Goal: Information Seeking & Learning: Learn about a topic

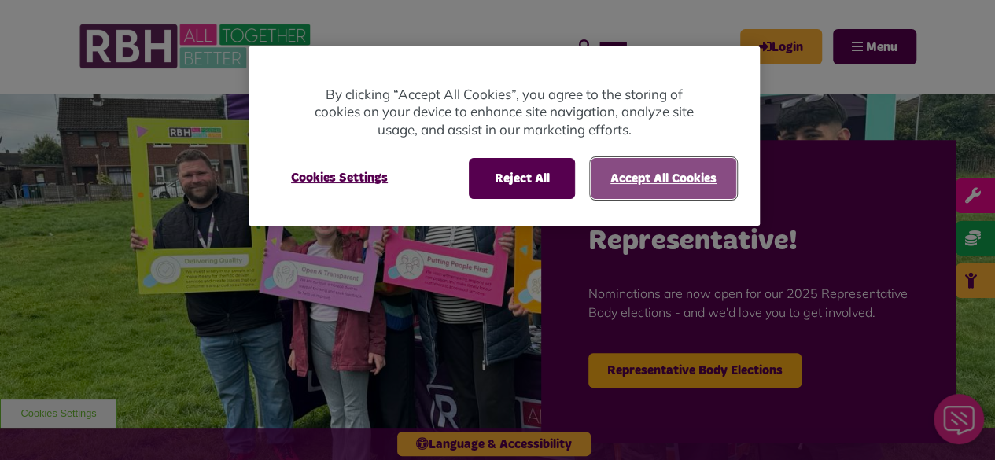
click at [645, 172] on button "Accept All Cookies" at bounding box center [664, 178] width 146 height 41
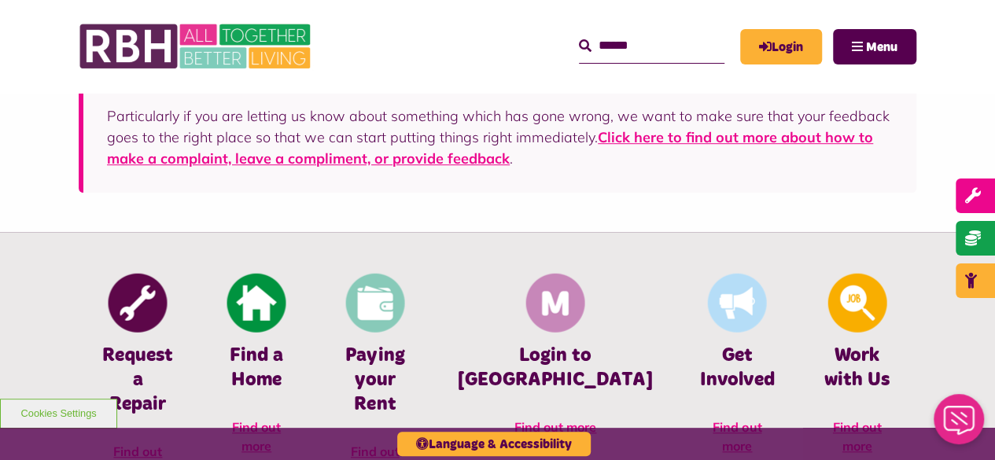
scroll to position [519, 0]
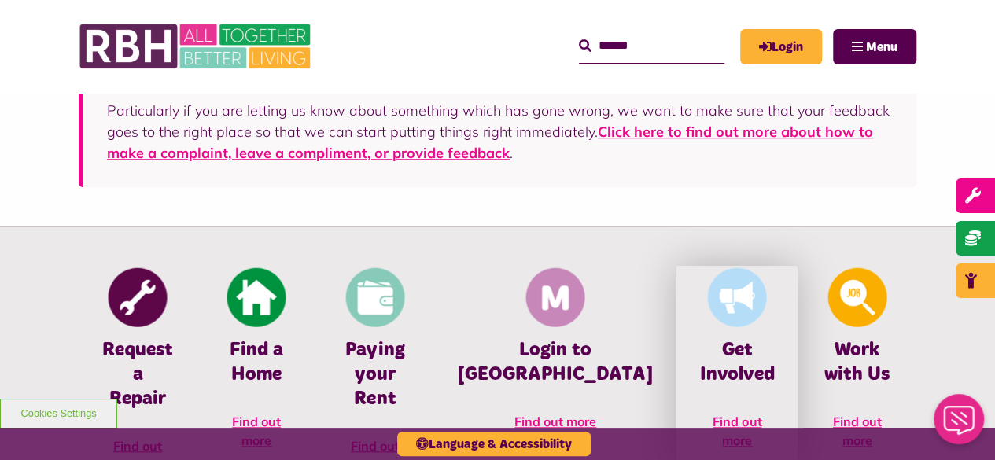
click at [707, 351] on h4 "Get Involved" at bounding box center [737, 362] width 74 height 49
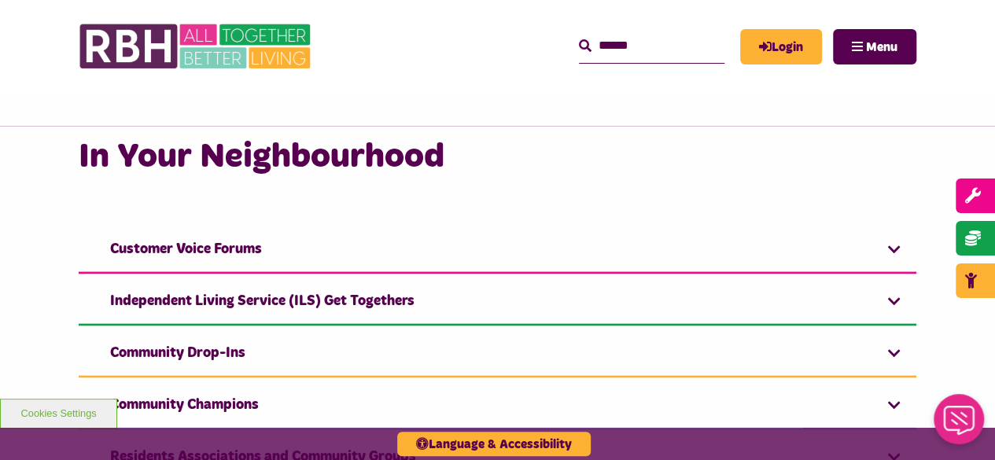
scroll to position [1440, 0]
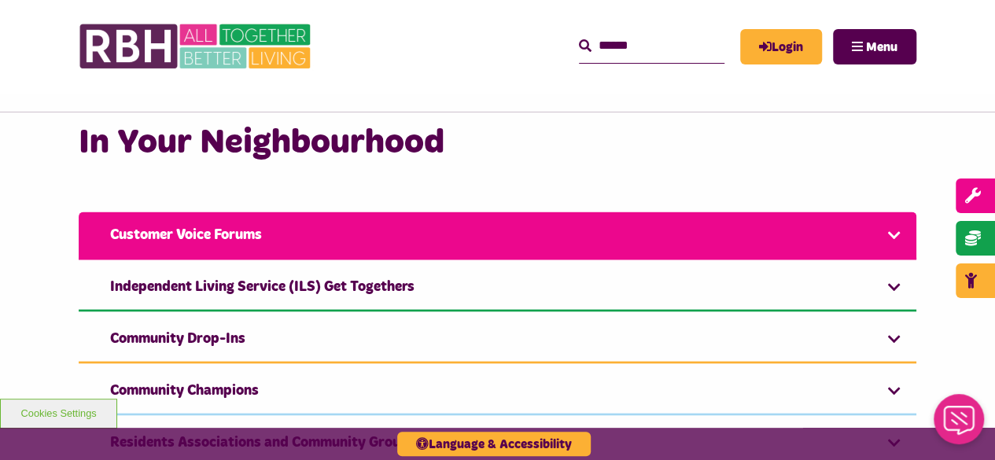
click at [541, 249] on link "Customer Voice Forums" at bounding box center [498, 236] width 838 height 48
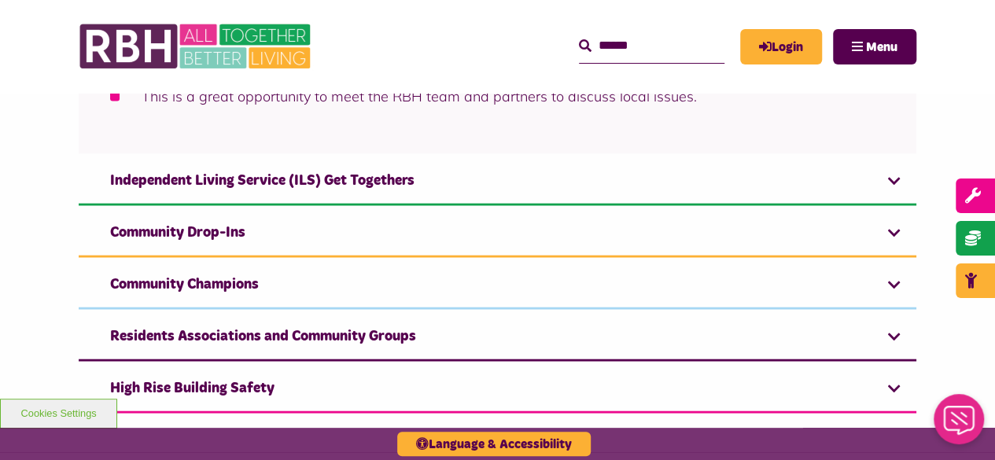
scroll to position [1733, 0]
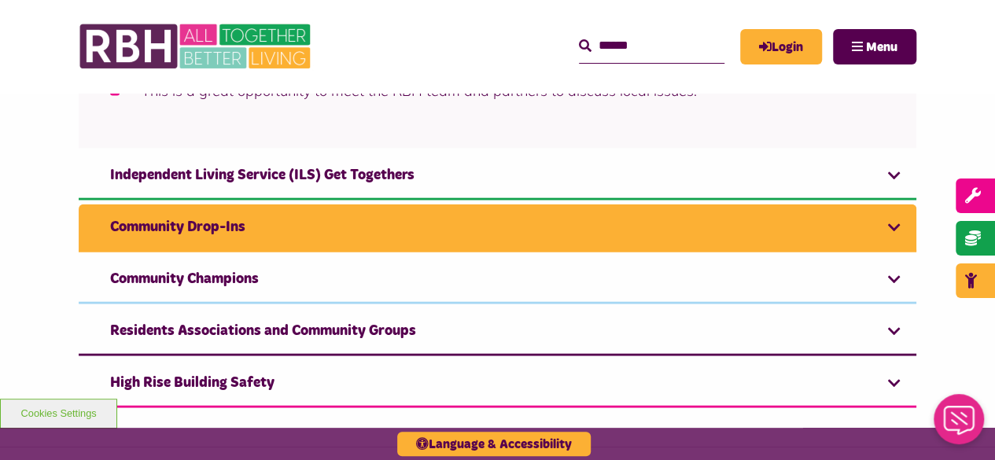
click at [528, 221] on link "Community Drop-Ins" at bounding box center [498, 229] width 838 height 48
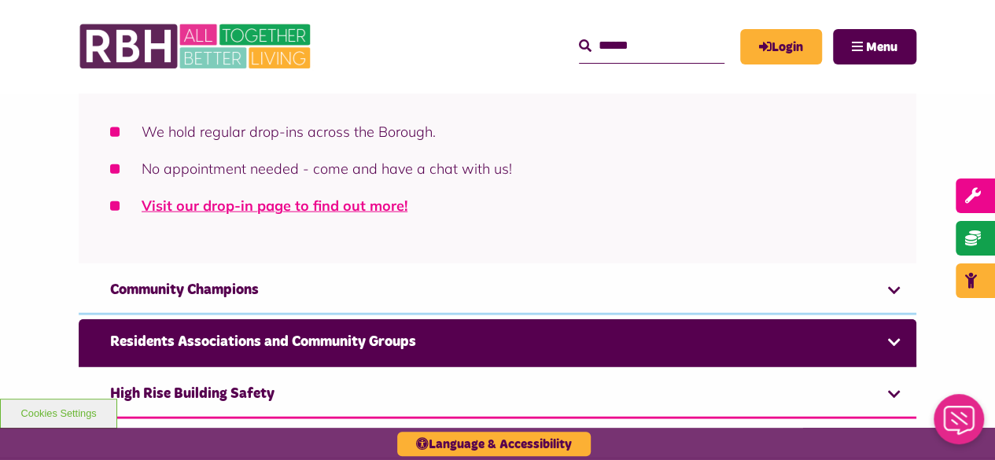
click at [541, 331] on link "Residents Associations and Community Groups" at bounding box center [498, 343] width 838 height 48
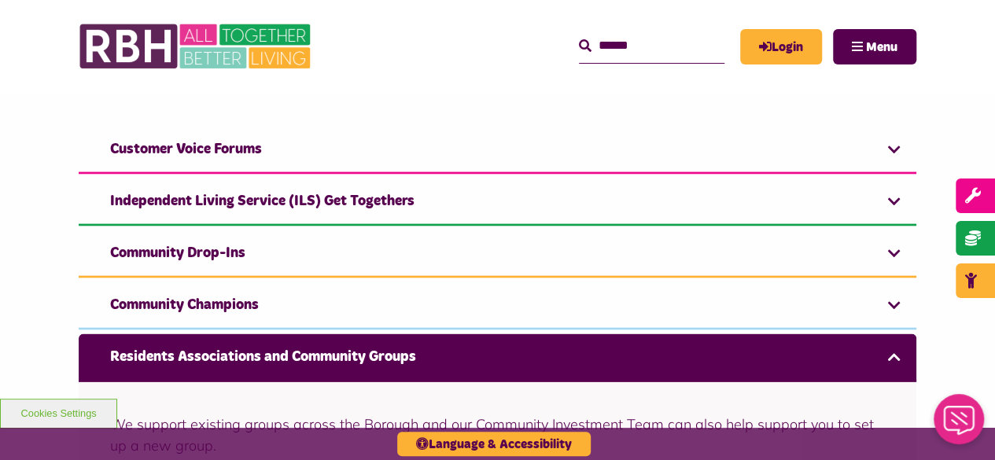
scroll to position [1516, 0]
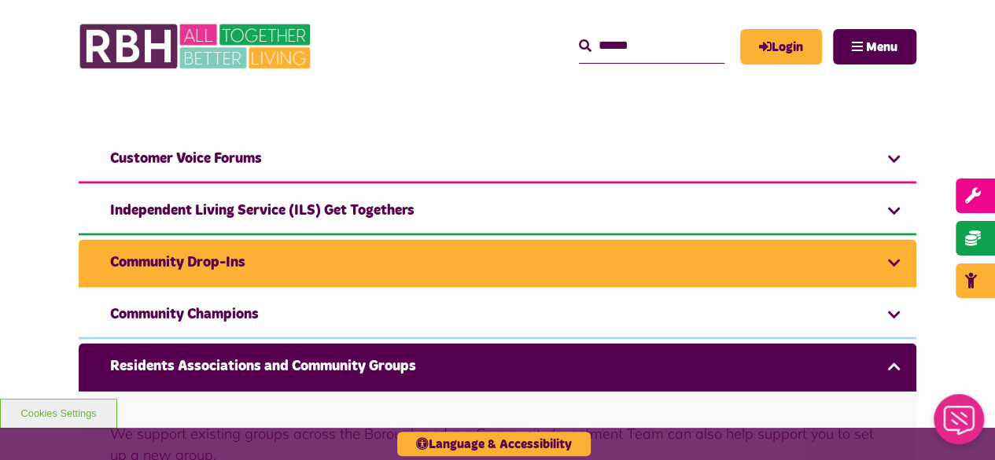
click at [475, 279] on link "Community Drop-Ins" at bounding box center [498, 264] width 838 height 48
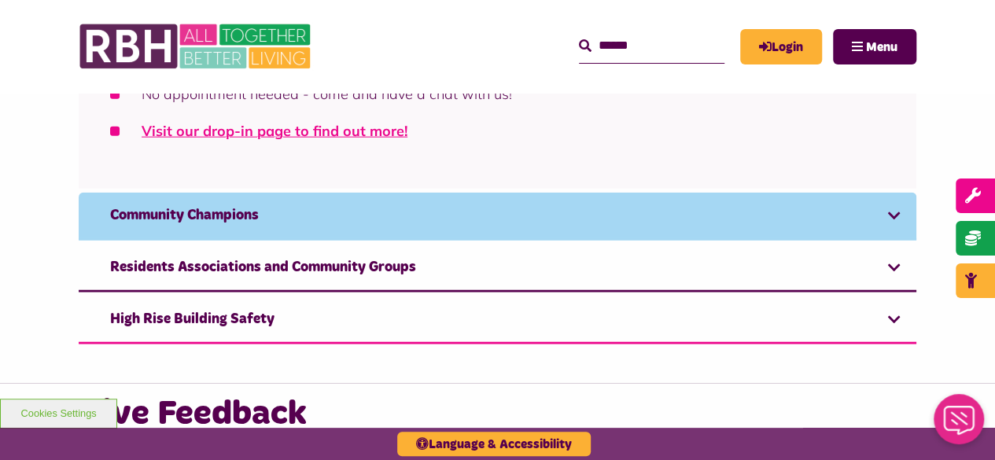
scroll to position [1813, 0]
click at [419, 213] on link "Community Champions" at bounding box center [498, 216] width 838 height 48
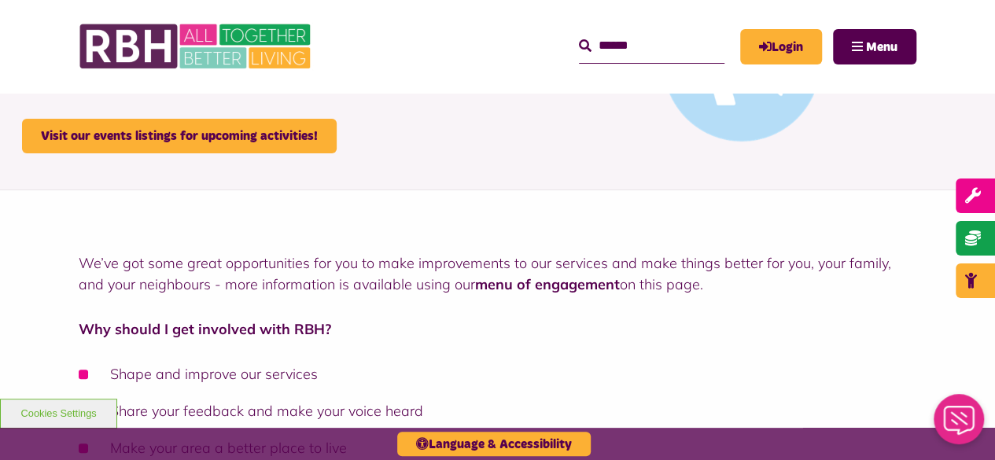
scroll to position [0, 0]
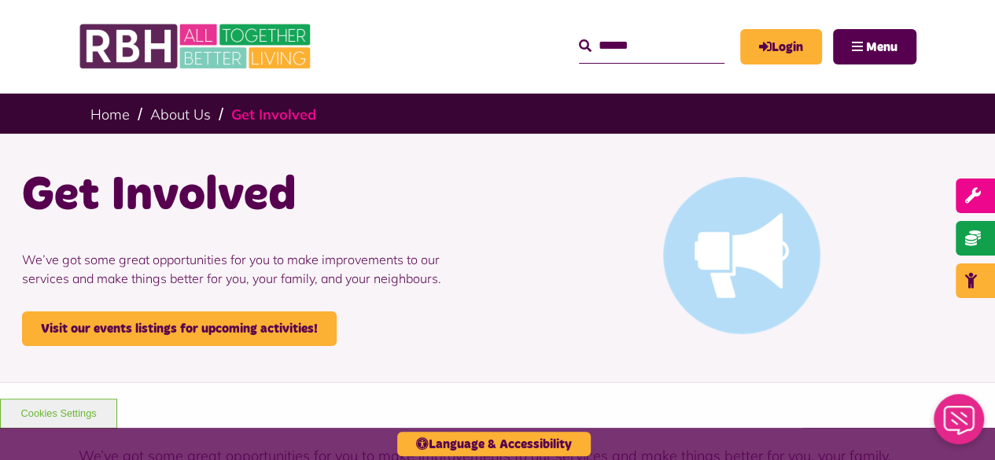
click at [261, 108] on link "Get Involved" at bounding box center [273, 114] width 85 height 18
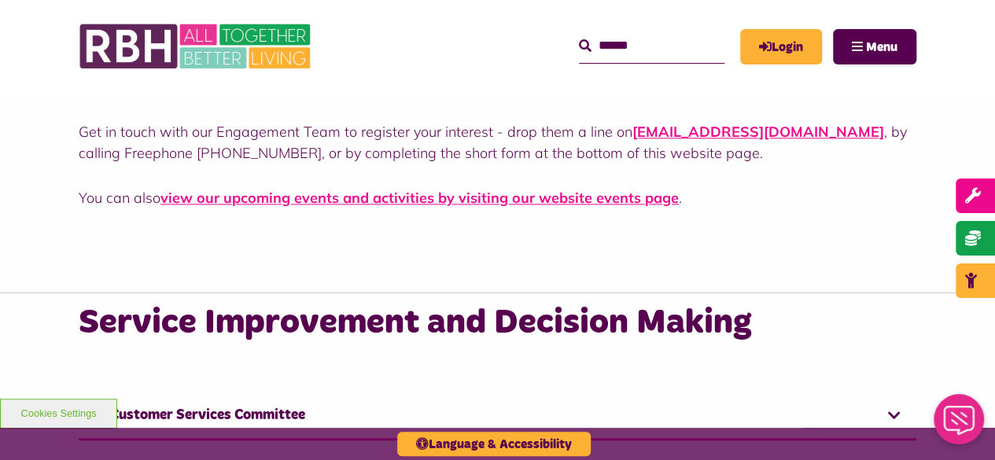
scroll to position [914, 0]
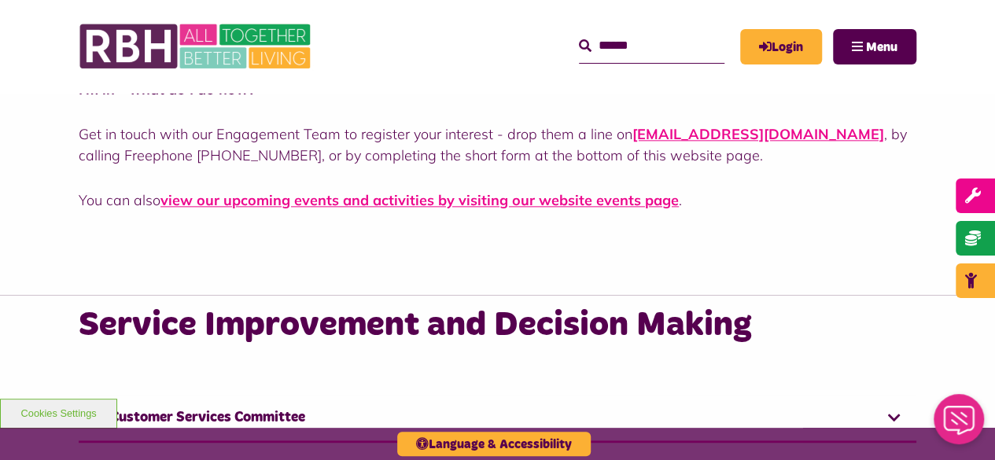
click at [393, 209] on p "You can also view our upcoming events and activities by visiting our website ev…" at bounding box center [498, 200] width 838 height 21
click at [379, 203] on link "view our upcoming events and activities by visiting our website events page" at bounding box center [420, 200] width 519 height 18
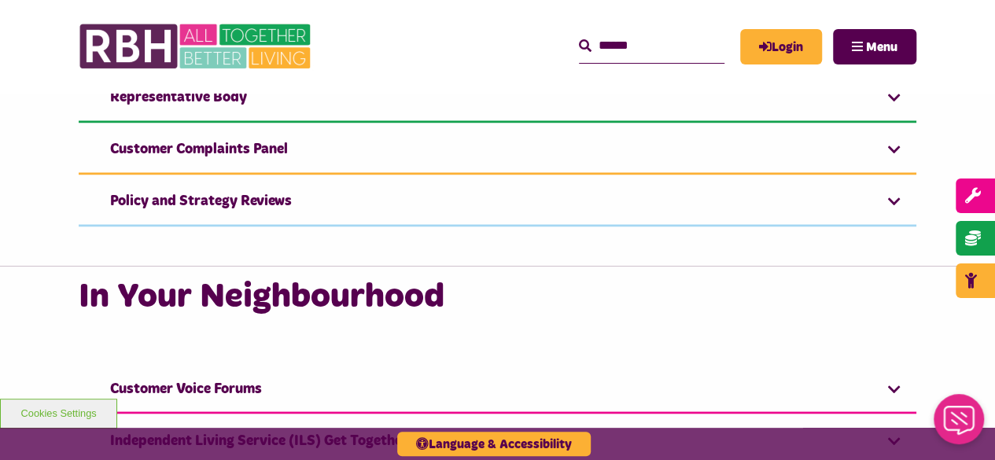
scroll to position [1290, 0]
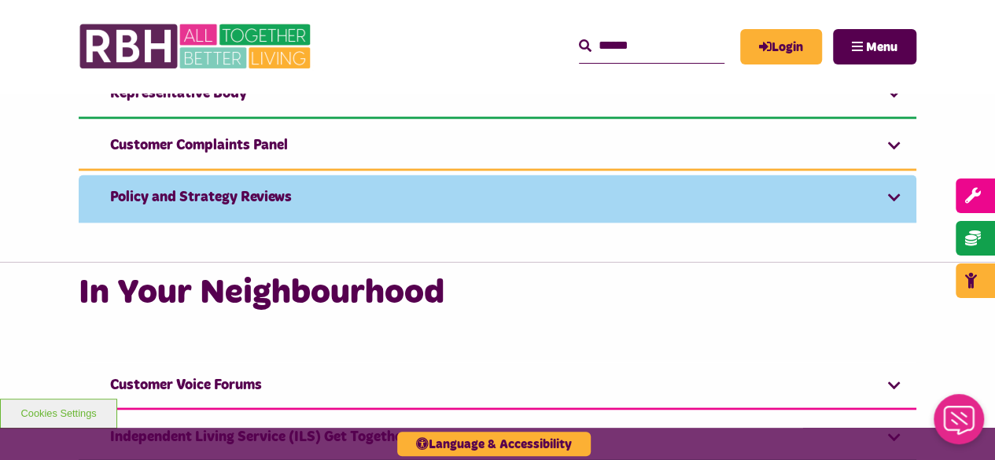
click at [530, 188] on link "Policy and Strategy Reviews" at bounding box center [498, 199] width 838 height 48
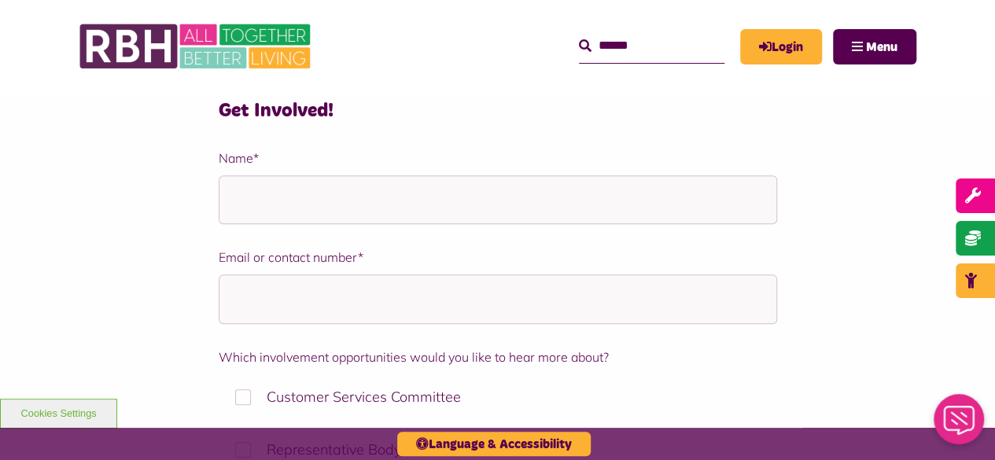
scroll to position [3329, 0]
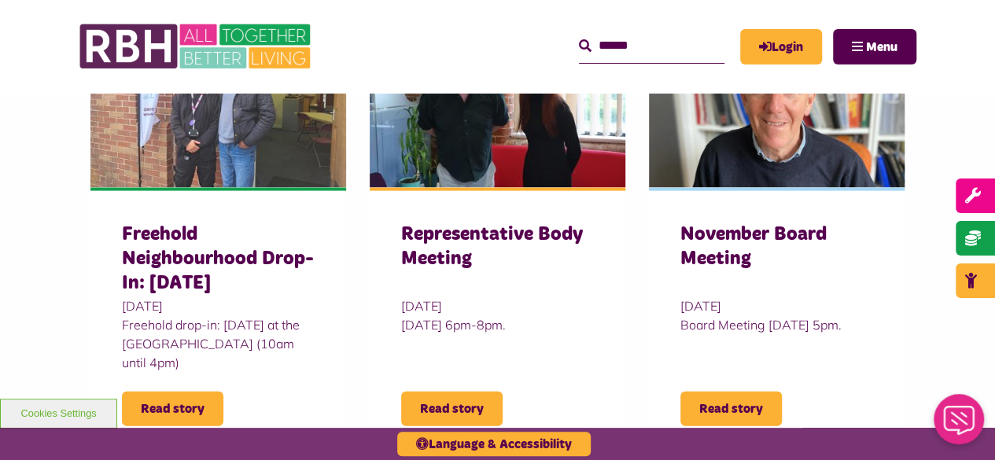
scroll to position [1737, 0]
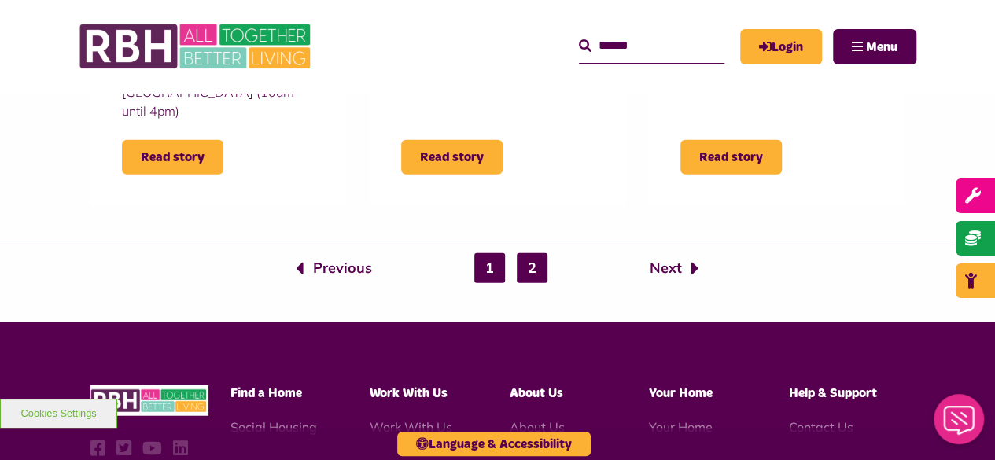
click at [538, 278] on link "2" at bounding box center [532, 268] width 31 height 30
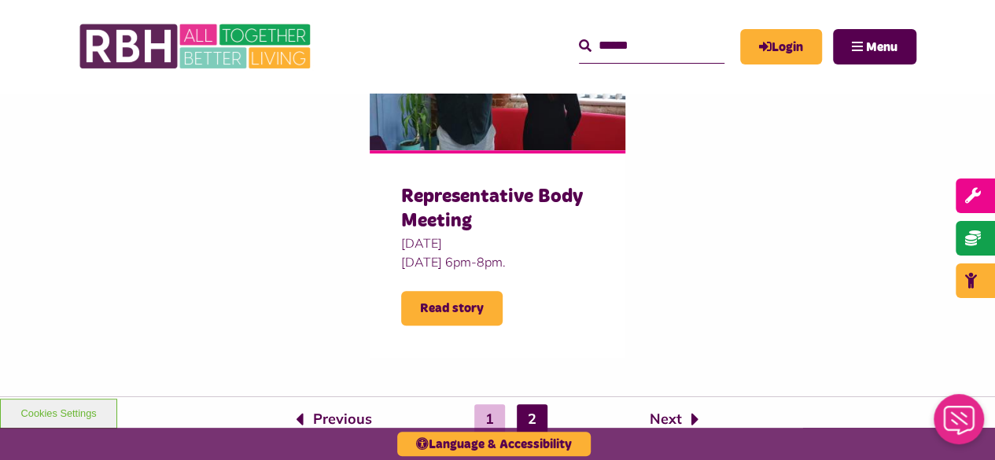
scroll to position [799, 0]
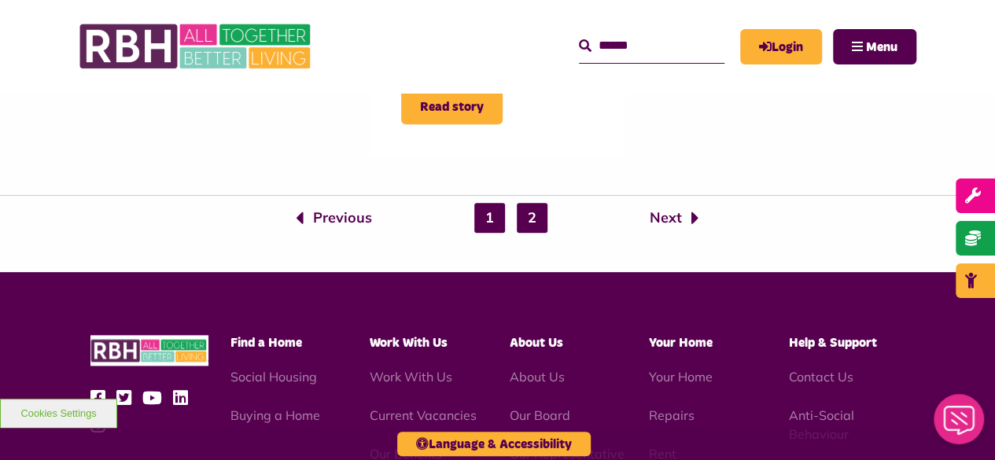
click at [486, 212] on link "1" at bounding box center [490, 218] width 31 height 30
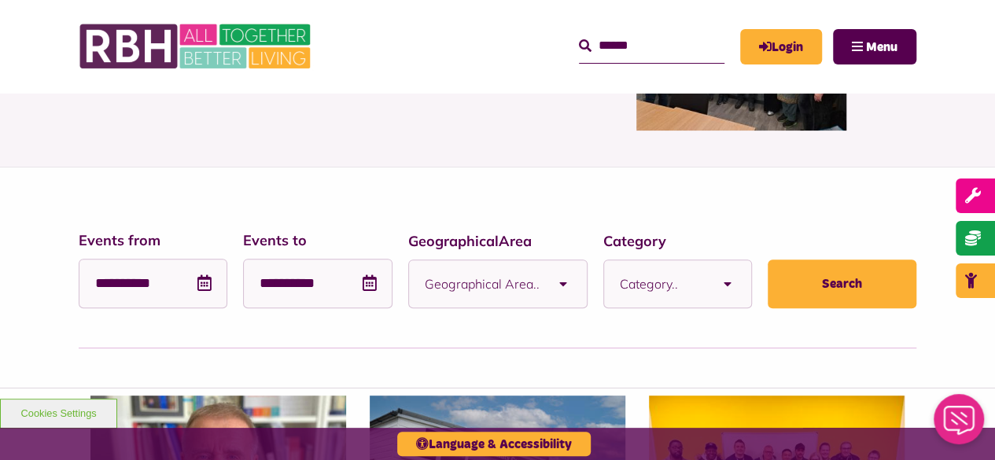
scroll to position [438, 0]
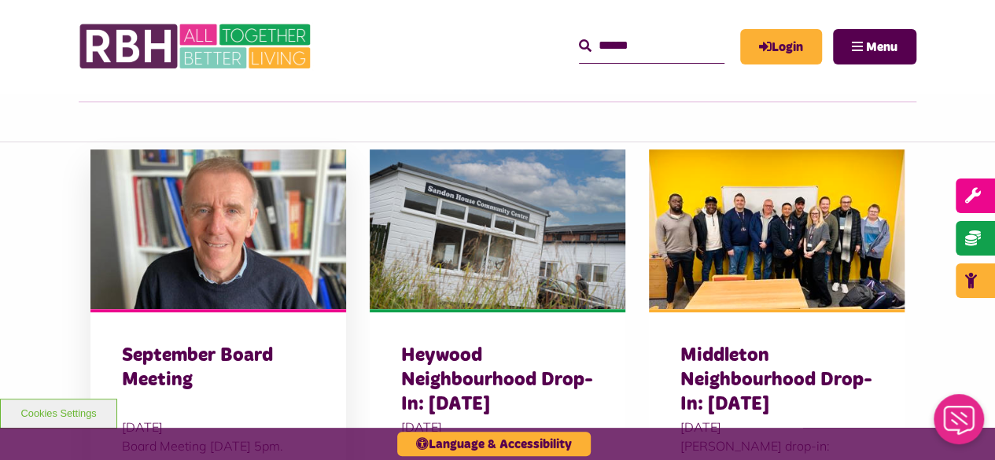
click at [247, 208] on img at bounding box center [218, 230] width 256 height 160
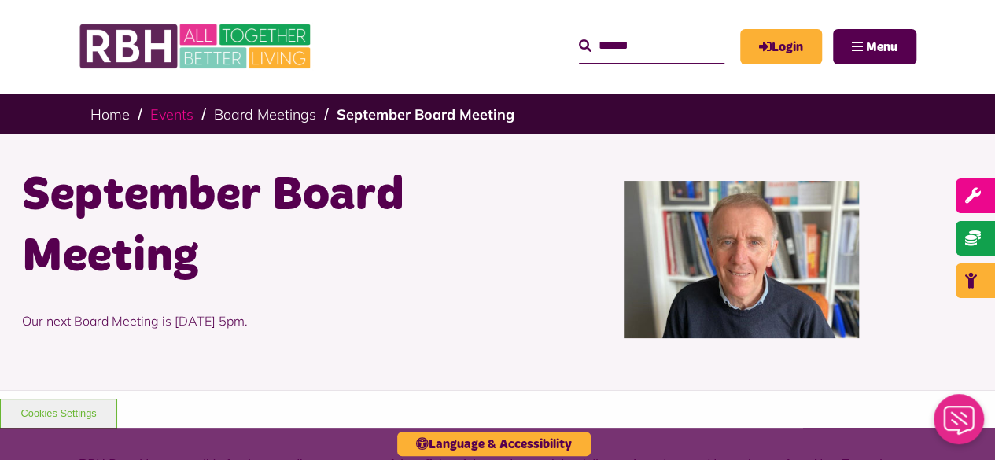
click at [168, 119] on link "Events" at bounding box center [171, 114] width 43 height 18
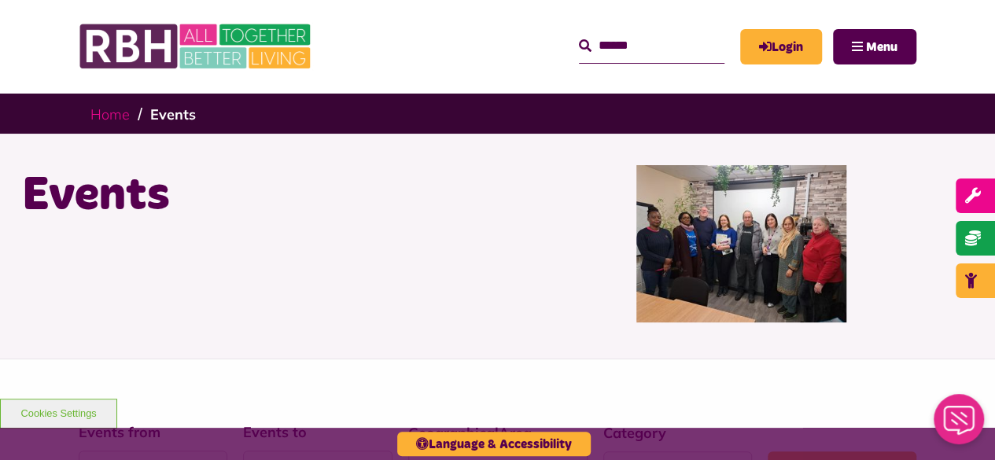
click at [116, 113] on link "Home" at bounding box center [109, 114] width 39 height 18
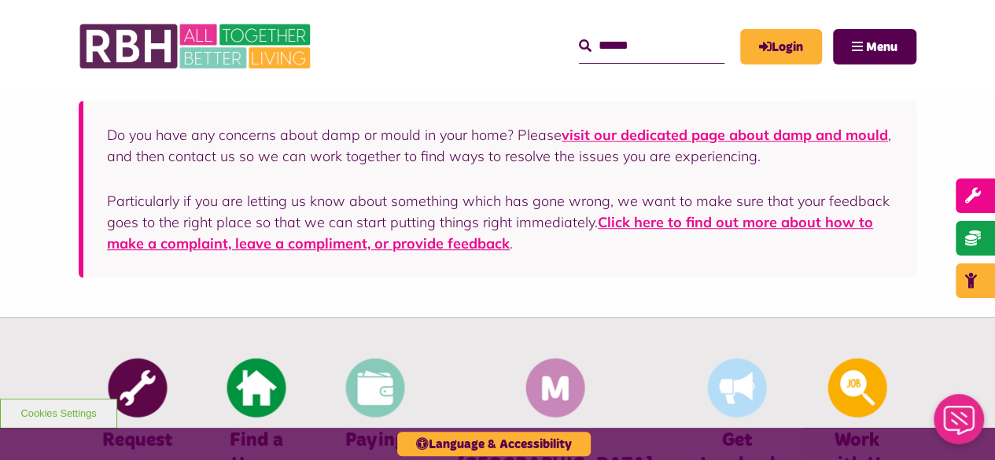
scroll to position [430, 0]
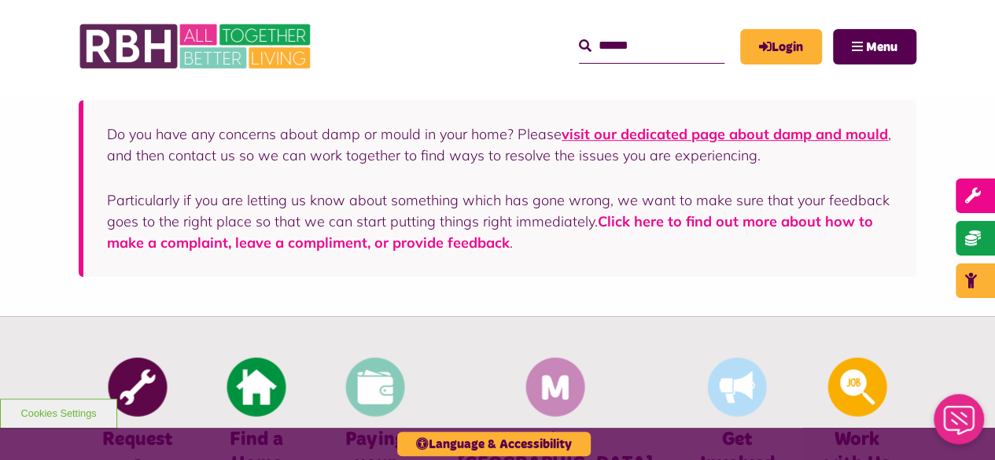
click at [623, 216] on link "Click here to find out more about how to make a complaint, leave a compliment, …" at bounding box center [490, 231] width 766 height 39
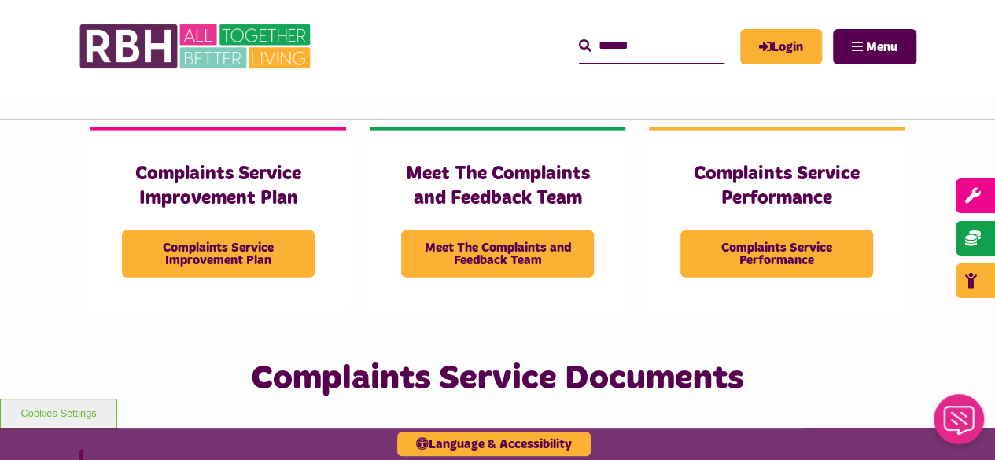
scroll to position [1678, 0]
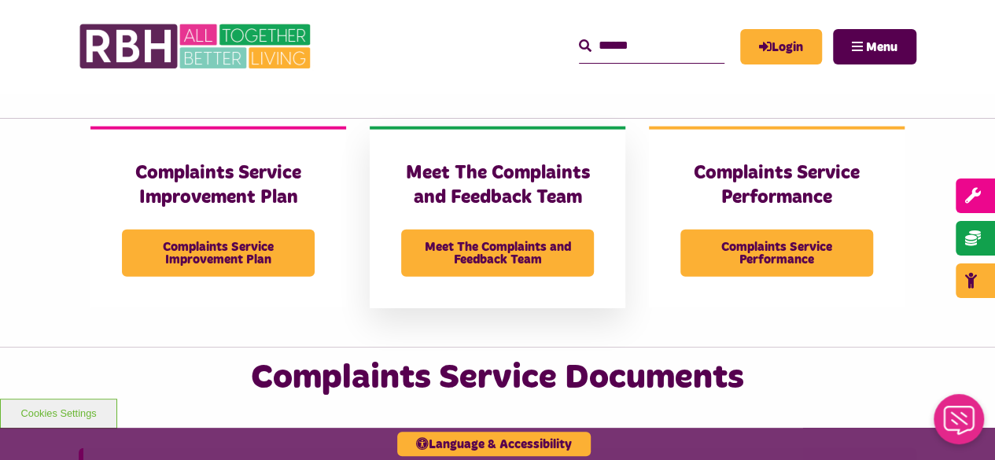
click at [489, 185] on h3 "Meet The Complaints and Feedback Team" at bounding box center [497, 185] width 193 height 49
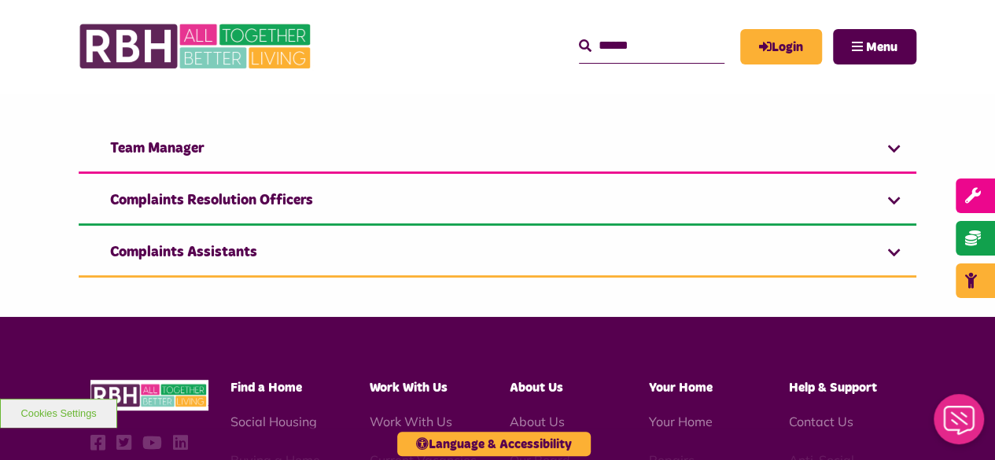
scroll to position [293, 0]
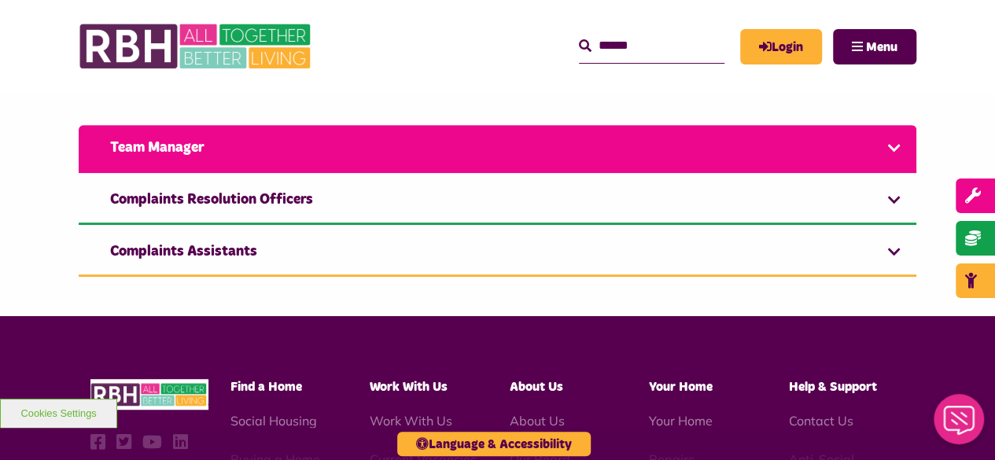
click at [453, 160] on link "Team Manager" at bounding box center [498, 149] width 838 height 48
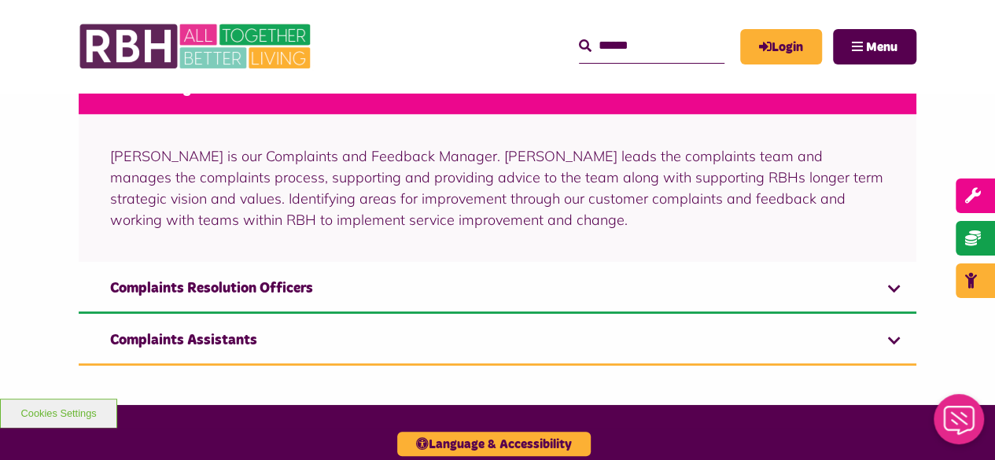
scroll to position [486, 0]
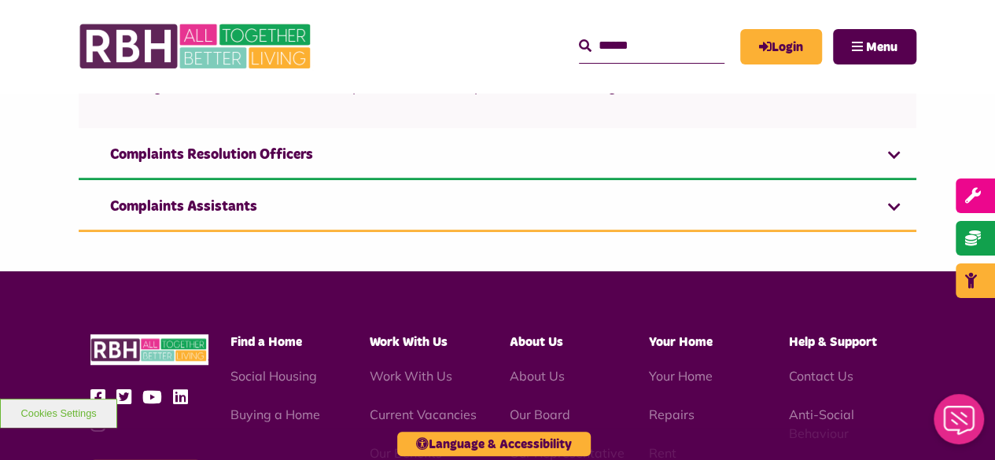
click at [453, 160] on link "Complaints Resolution Officers" at bounding box center [498, 156] width 838 height 48
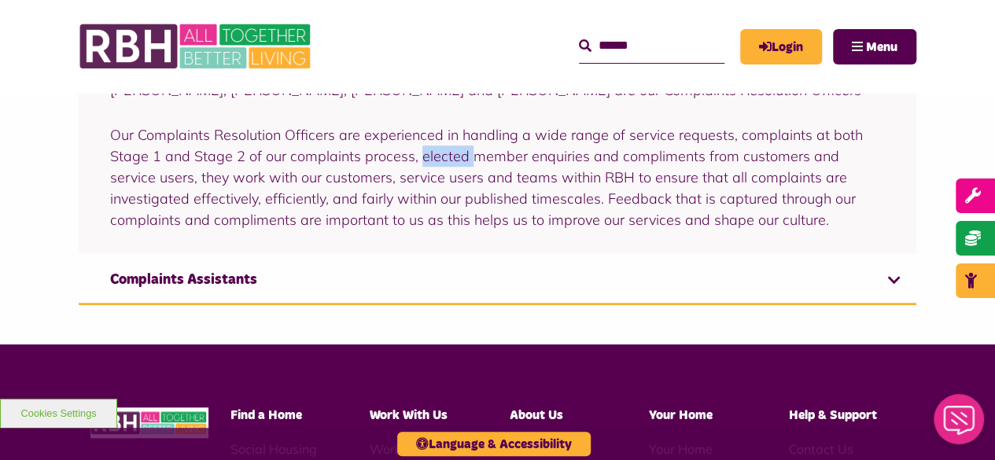
click at [453, 160] on p "Our Complaints Resolution Officers are experienced in handling a wide range of …" at bounding box center [497, 177] width 775 height 106
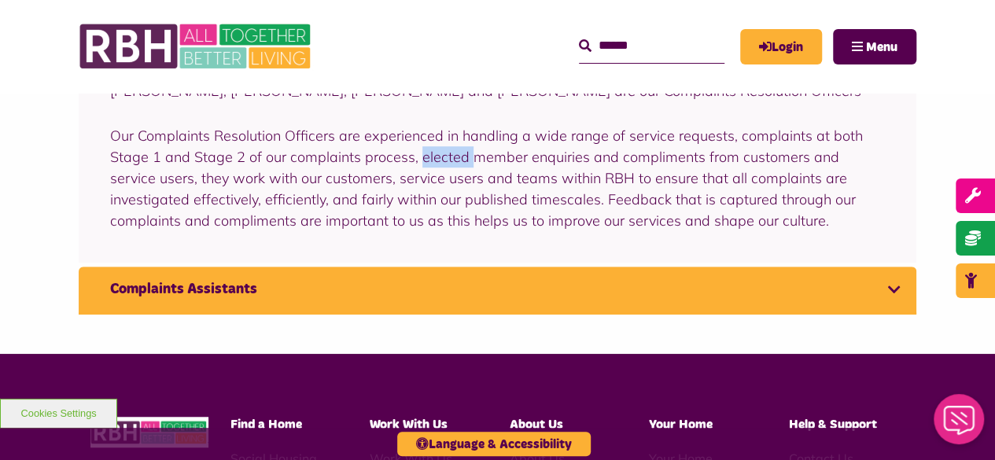
click at [432, 287] on link "Complaints Assistants" at bounding box center [498, 291] width 838 height 48
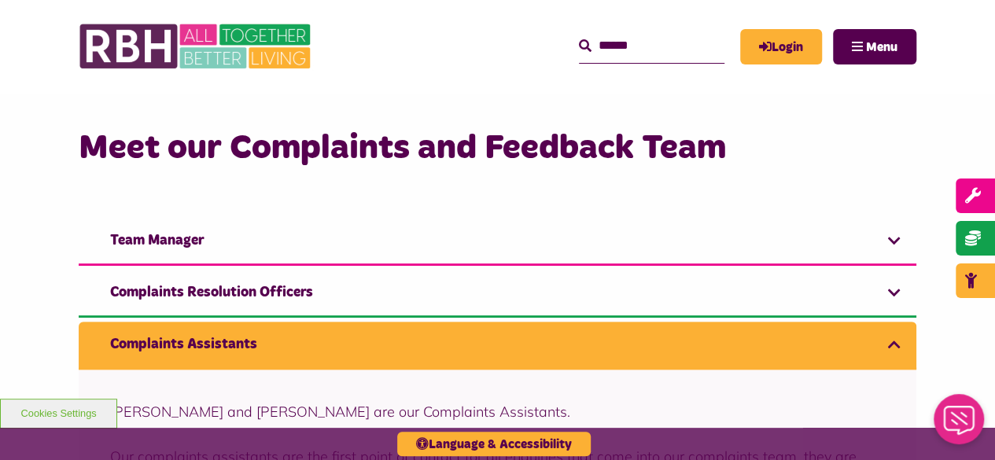
scroll to position [189, 0]
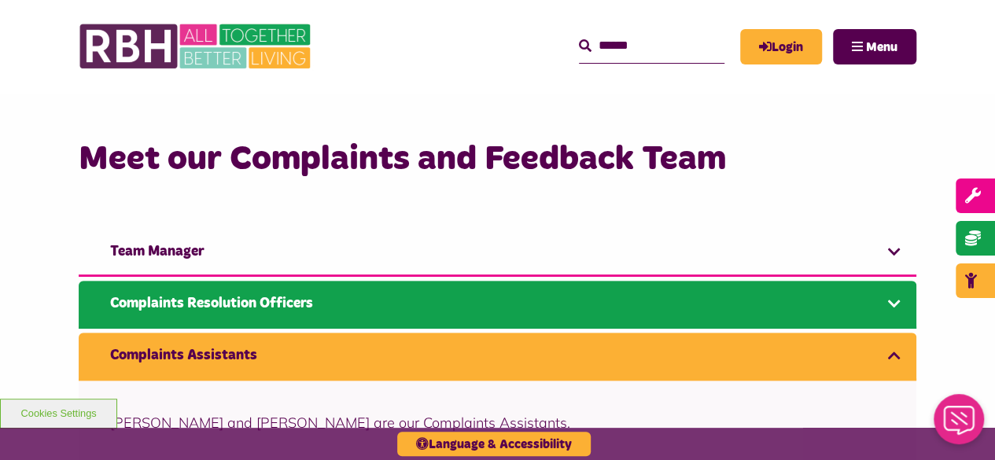
click at [416, 319] on link "Complaints Resolution Officers" at bounding box center [498, 305] width 838 height 48
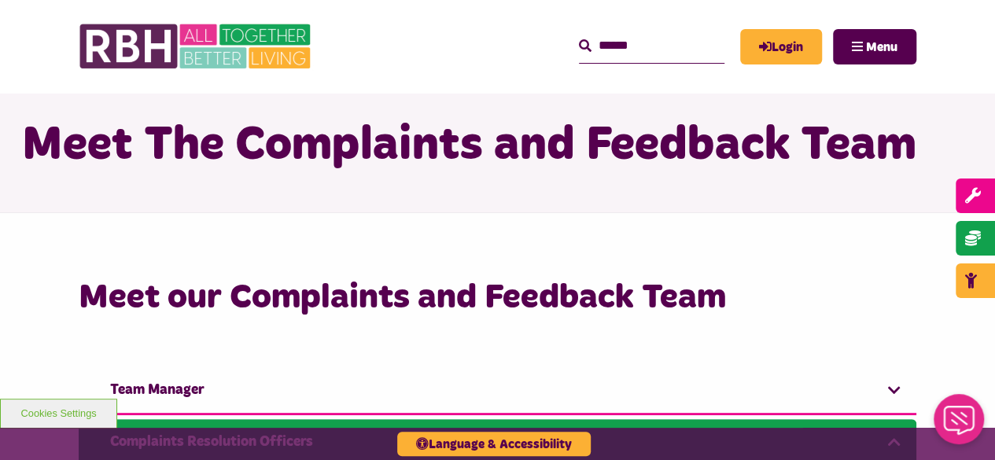
scroll to position [38, 0]
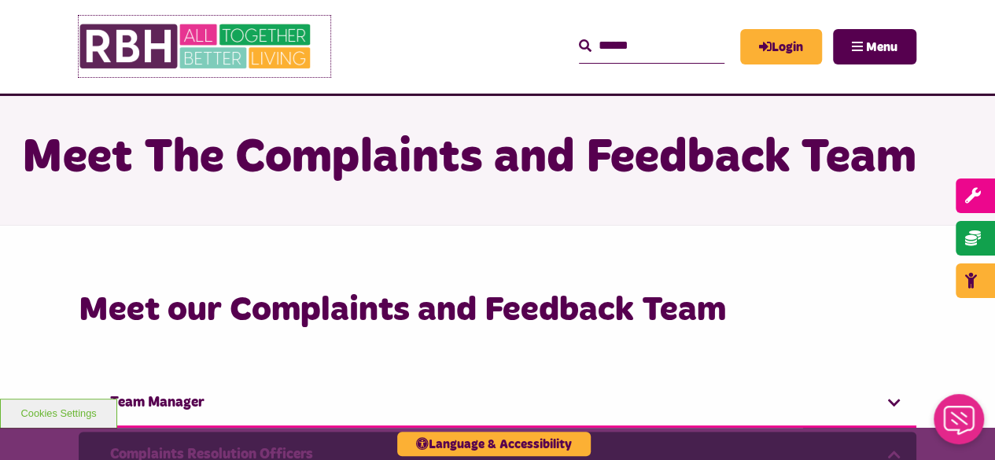
click at [241, 67] on img at bounding box center [197, 46] width 236 height 61
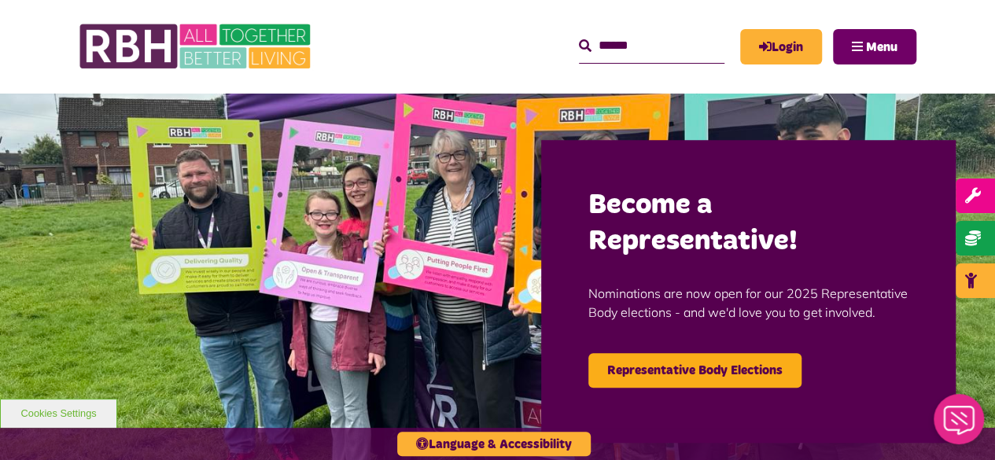
click at [866, 31] on button "Menu" at bounding box center [874, 46] width 83 height 35
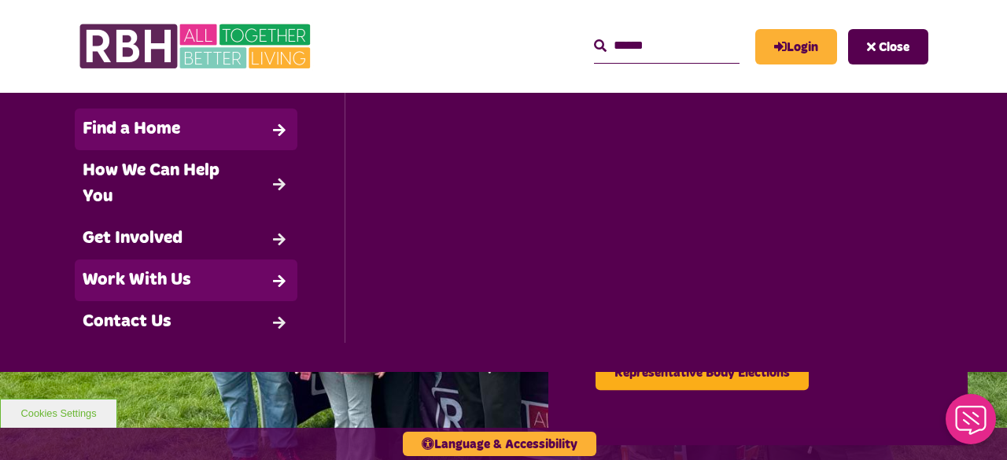
scroll to position [168, 0]
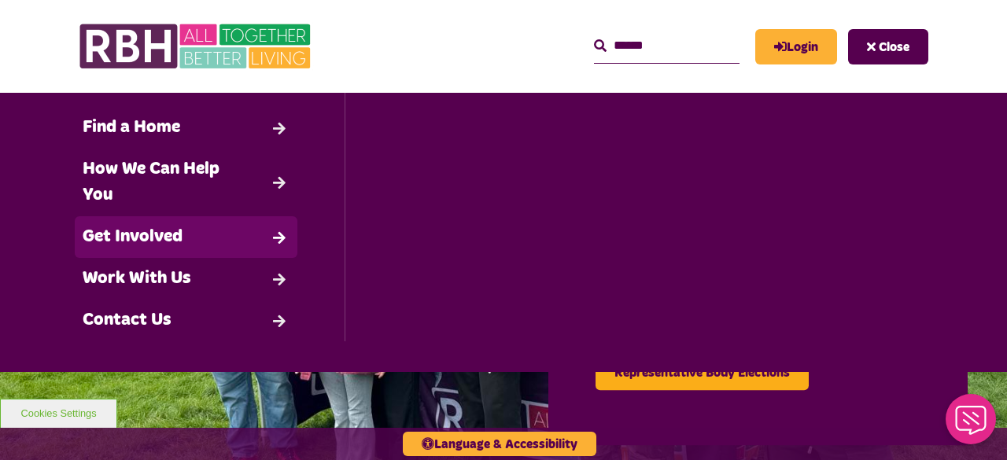
click at [187, 239] on link "Get Involved" at bounding box center [186, 237] width 223 height 42
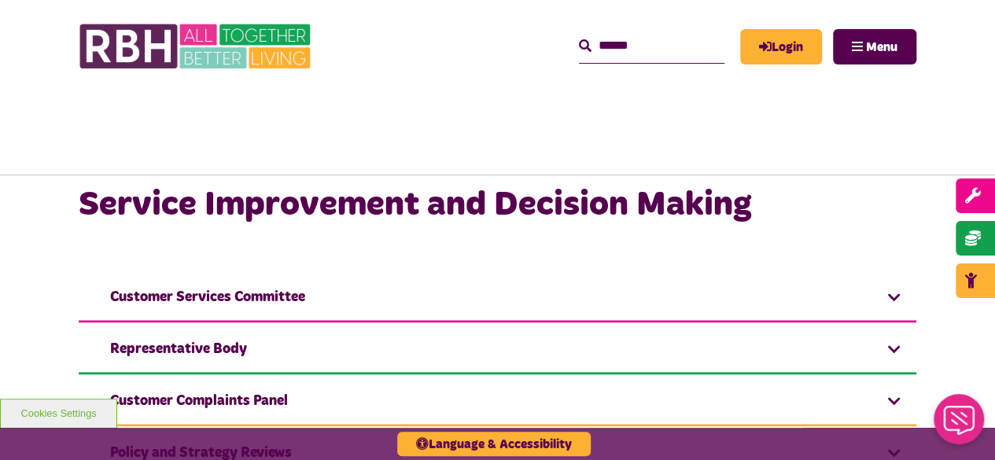
scroll to position [1035, 0]
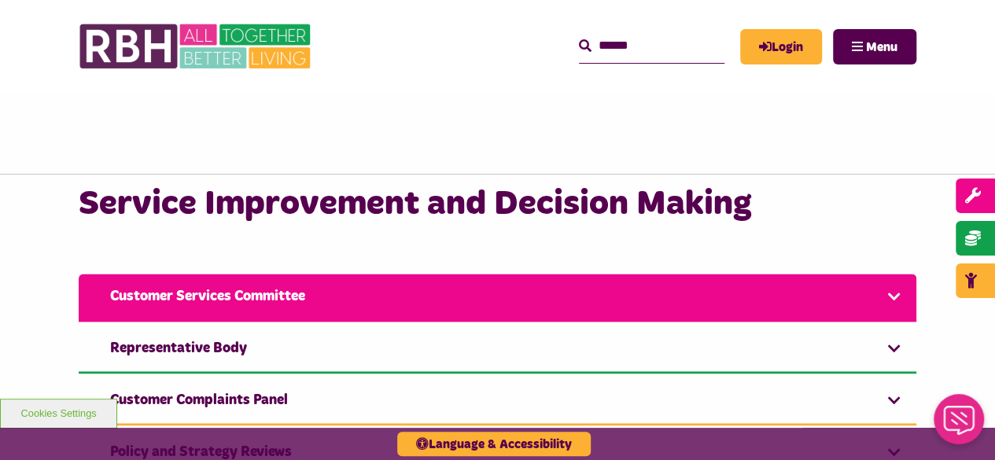
click at [280, 305] on link "Customer Services Committee" at bounding box center [498, 298] width 838 height 48
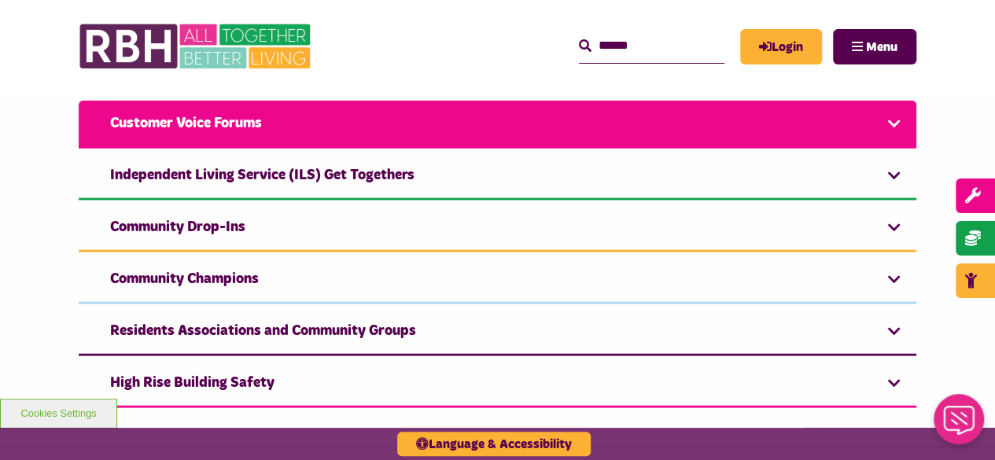
scroll to position [1786, 0]
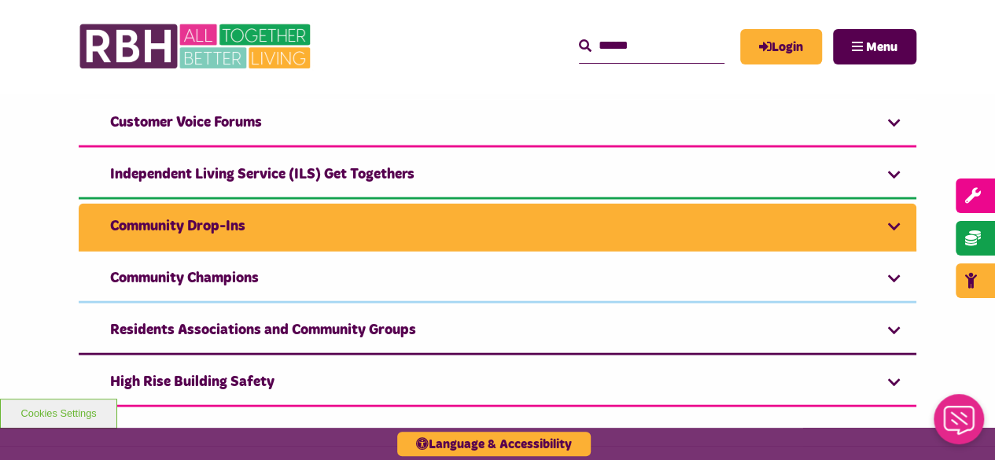
click at [210, 225] on link "Community Drop-Ins" at bounding box center [498, 228] width 838 height 48
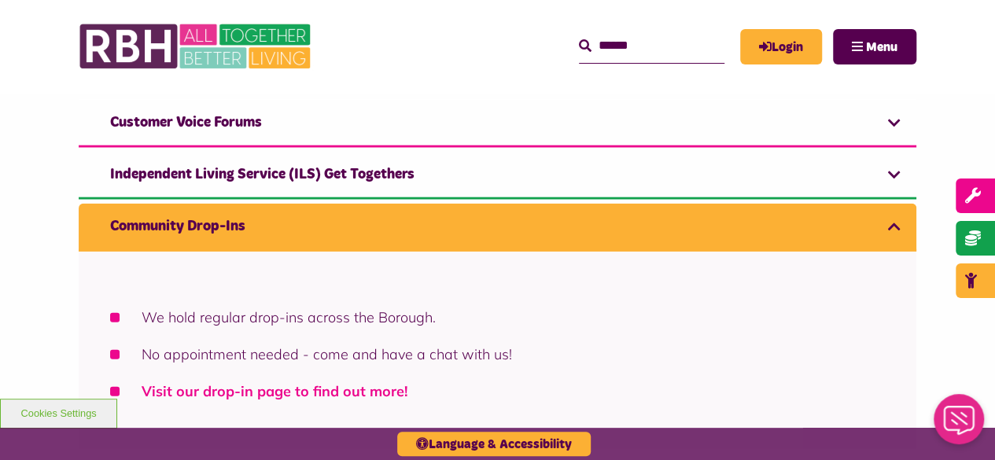
click at [243, 391] on link "Visit our drop-in page to find out more!" at bounding box center [275, 391] width 266 height 18
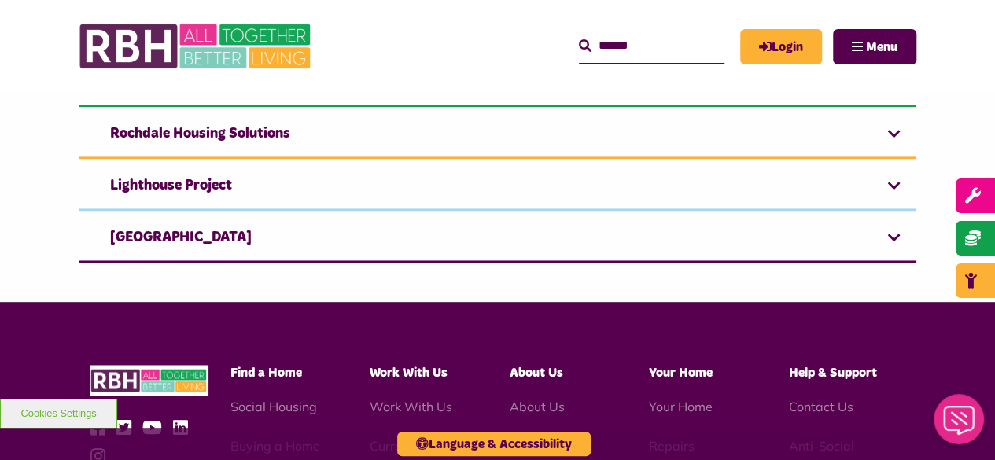
scroll to position [993, 0]
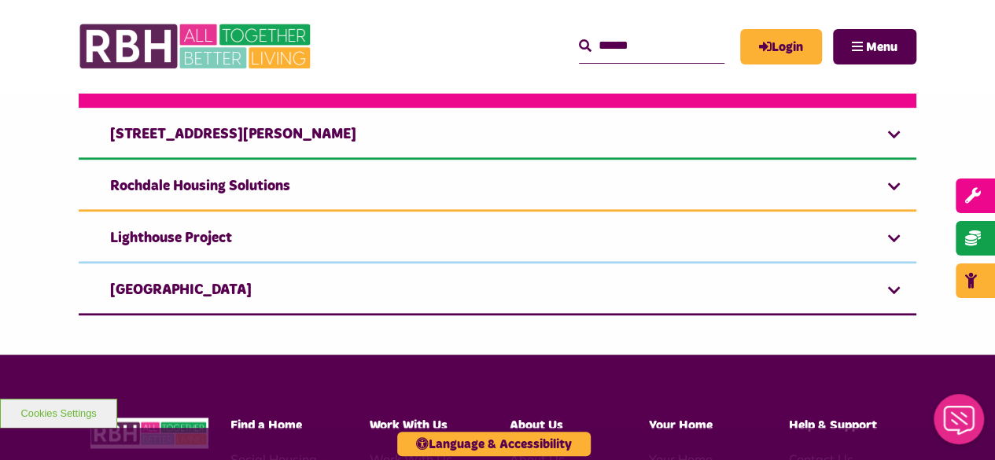
click at [353, 108] on link "Freehold Annex" at bounding box center [498, 84] width 838 height 48
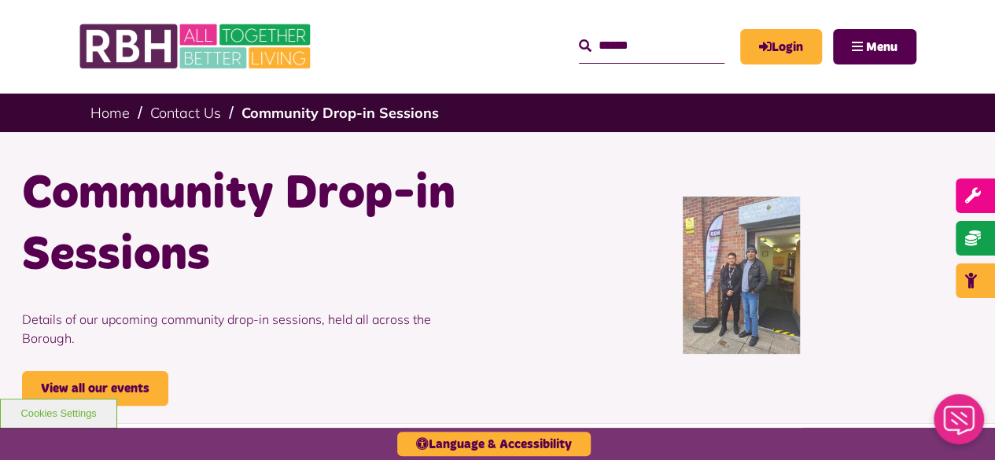
scroll to position [1, 0]
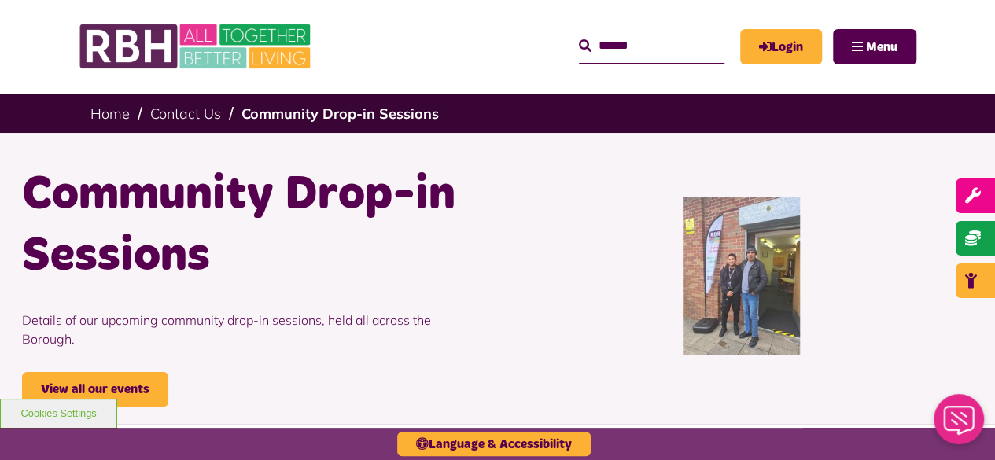
click at [94, 349] on p "Details of our upcoming community drop-in sessions, held all across the Borough." at bounding box center [254, 329] width 464 height 85
click at [96, 372] on link "View all our events" at bounding box center [95, 389] width 146 height 35
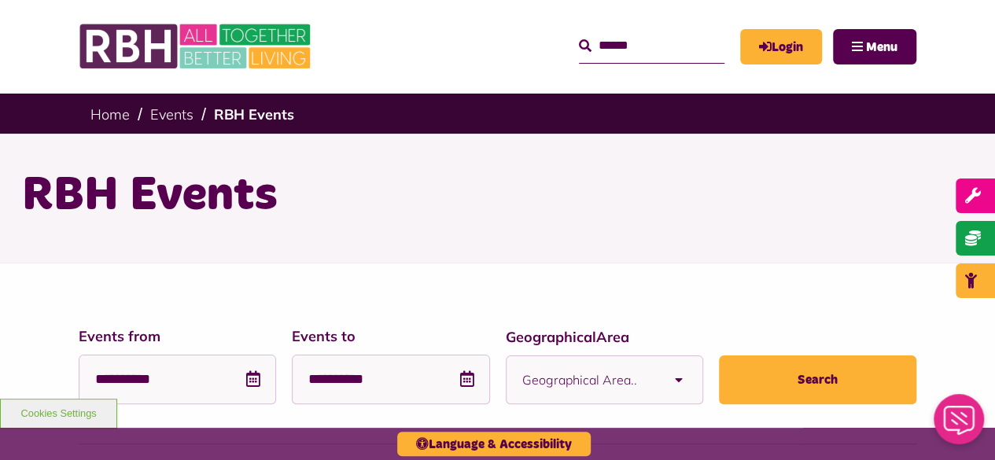
scroll to position [6, 0]
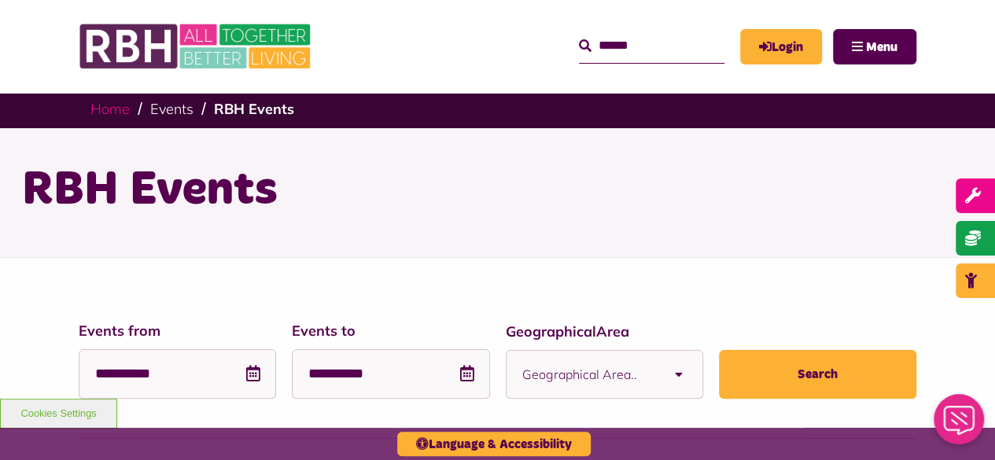
click at [105, 106] on link "Home" at bounding box center [109, 109] width 39 height 18
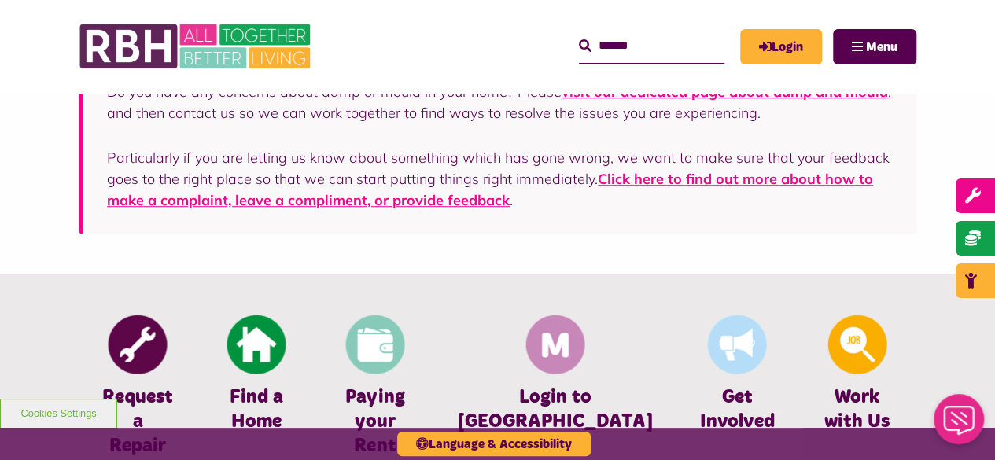
scroll to position [606, 0]
